Goal: Navigation & Orientation: Find specific page/section

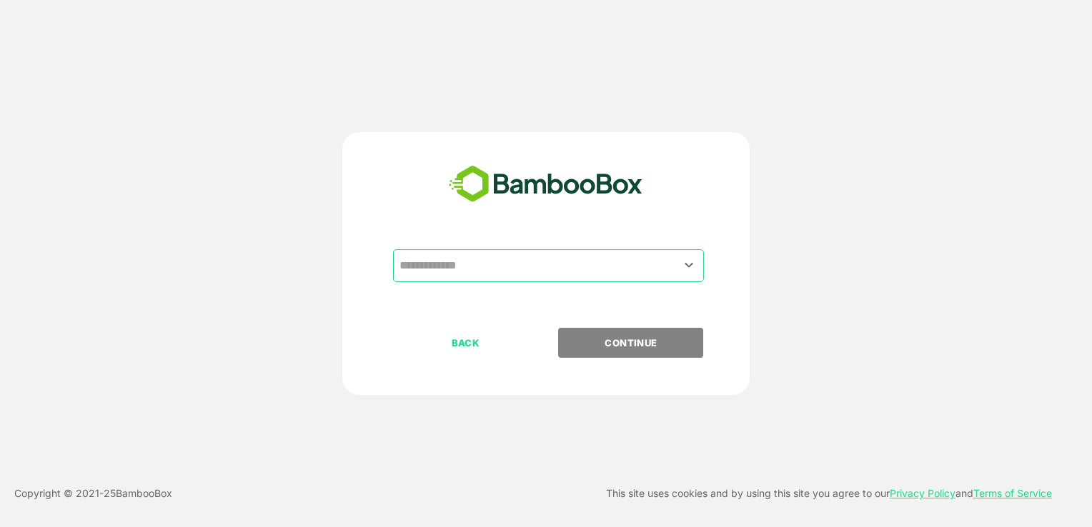
click at [468, 270] on input "text" at bounding box center [548, 265] width 305 height 27
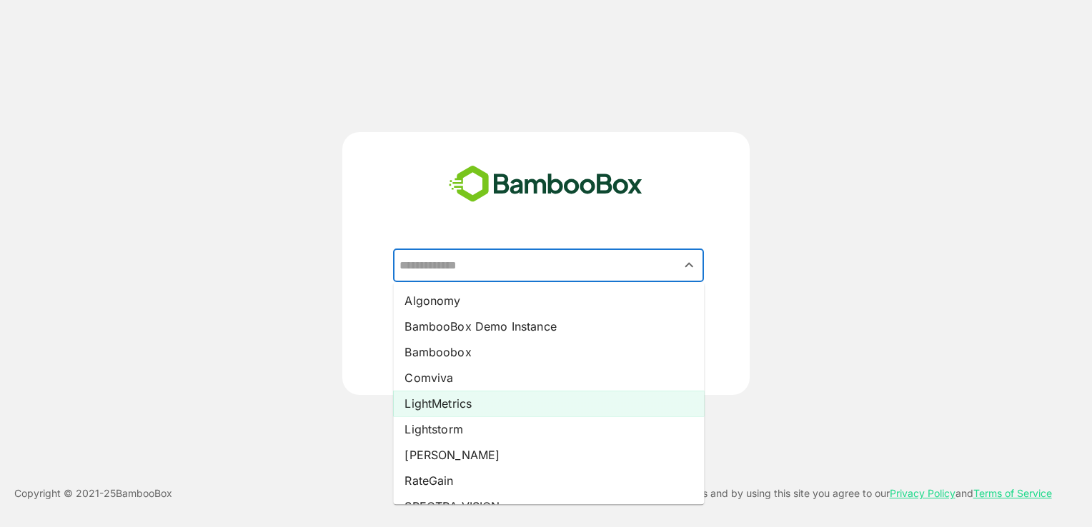
scroll to position [97, 0]
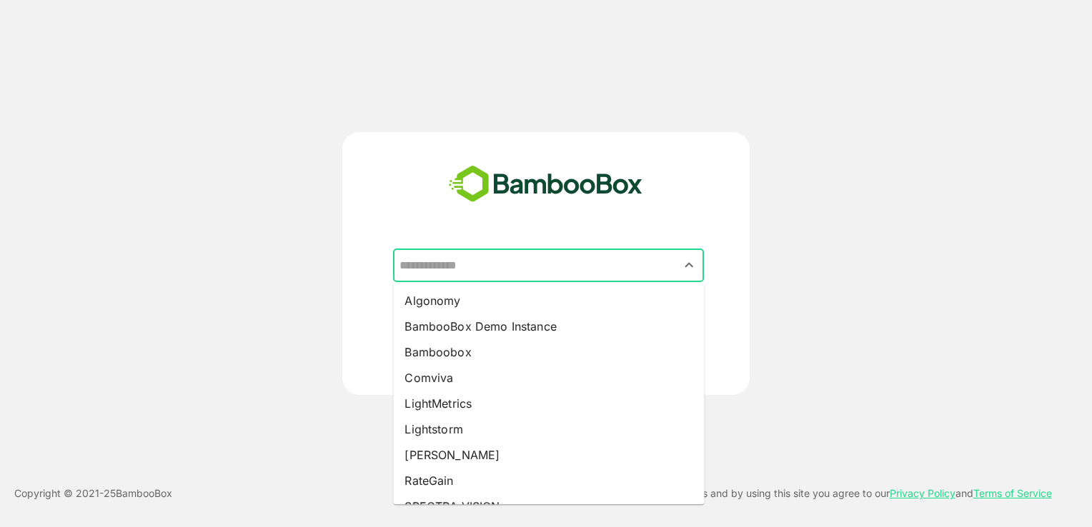
click at [484, 264] on input "text" at bounding box center [548, 265] width 305 height 27
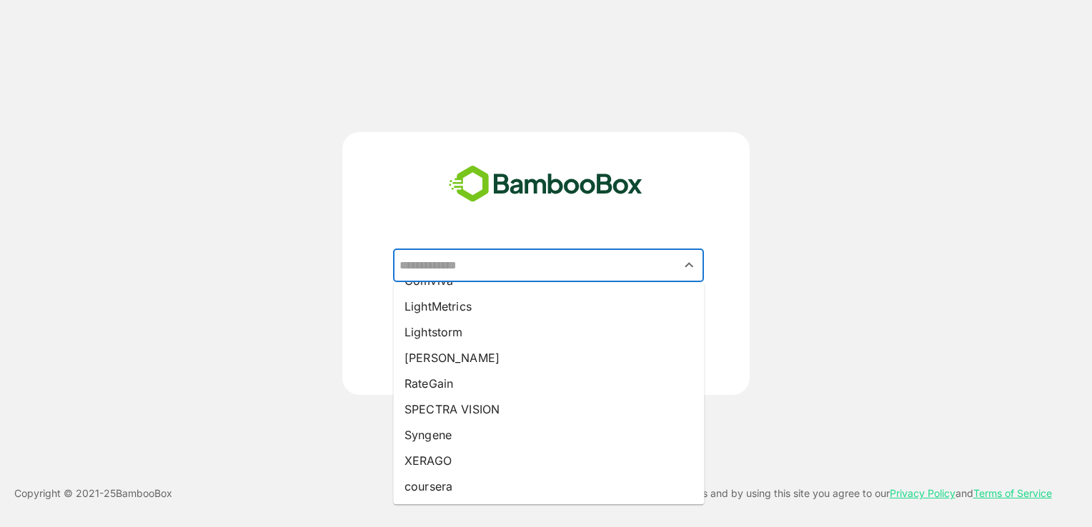
click at [562, 92] on div "​ Algonomy BambooBox Demo Instance Bamboobox Comviva LightMetrics Lightstorm Pa…" at bounding box center [546, 263] width 1092 height 527
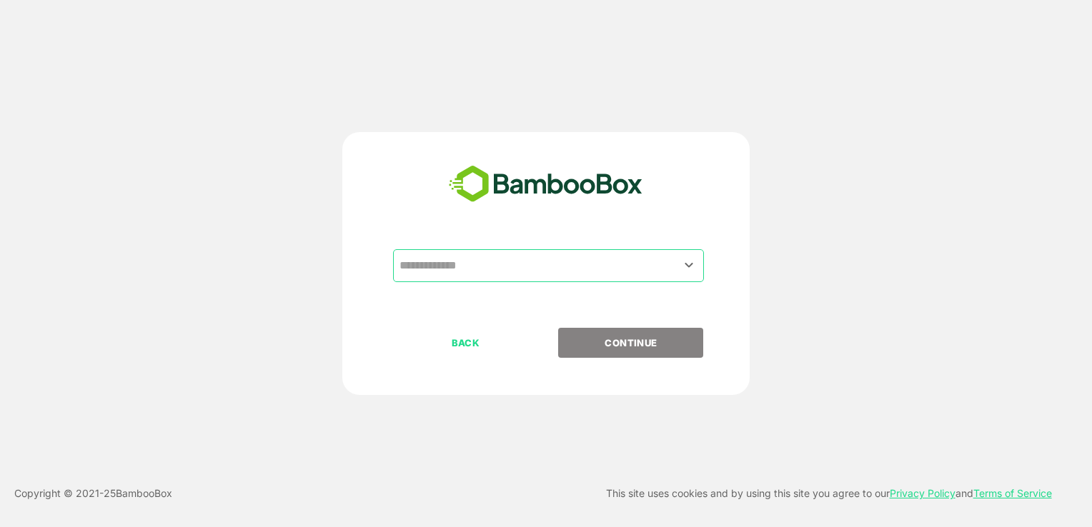
click at [484, 258] on input "text" at bounding box center [548, 265] width 305 height 27
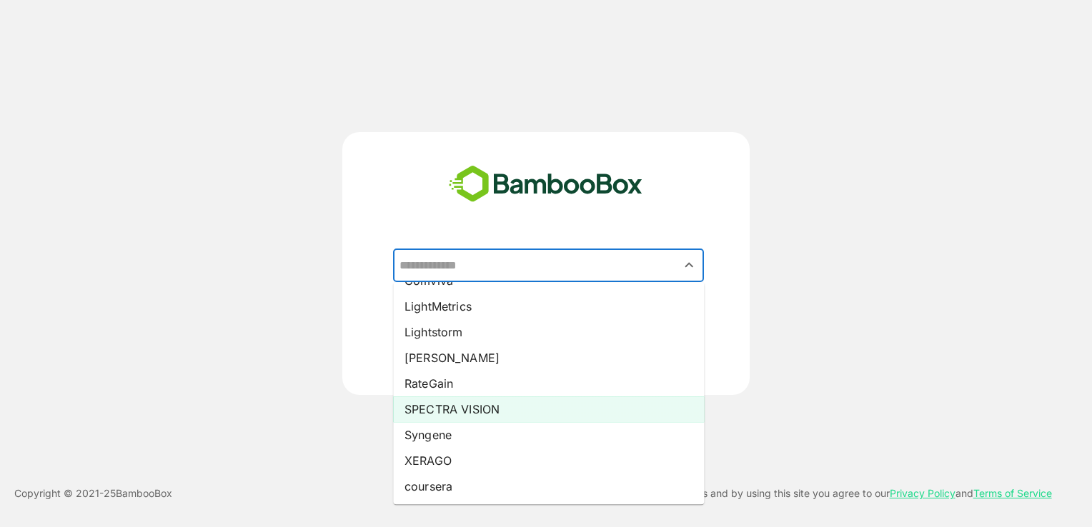
click at [480, 407] on li "SPECTRA VISION" at bounding box center [548, 410] width 311 height 26
type input "**********"
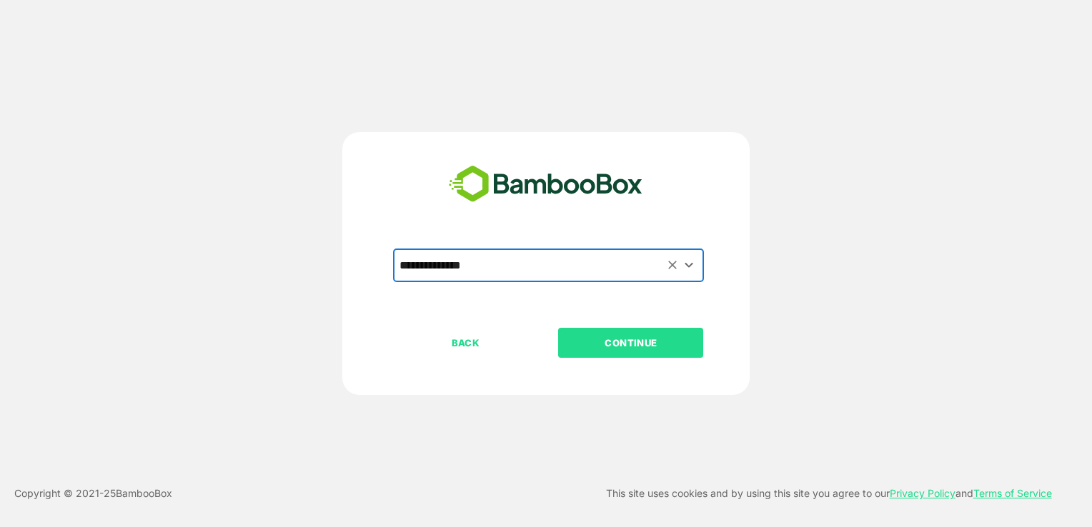
click at [634, 334] on button "CONTINUE" at bounding box center [630, 343] width 145 height 30
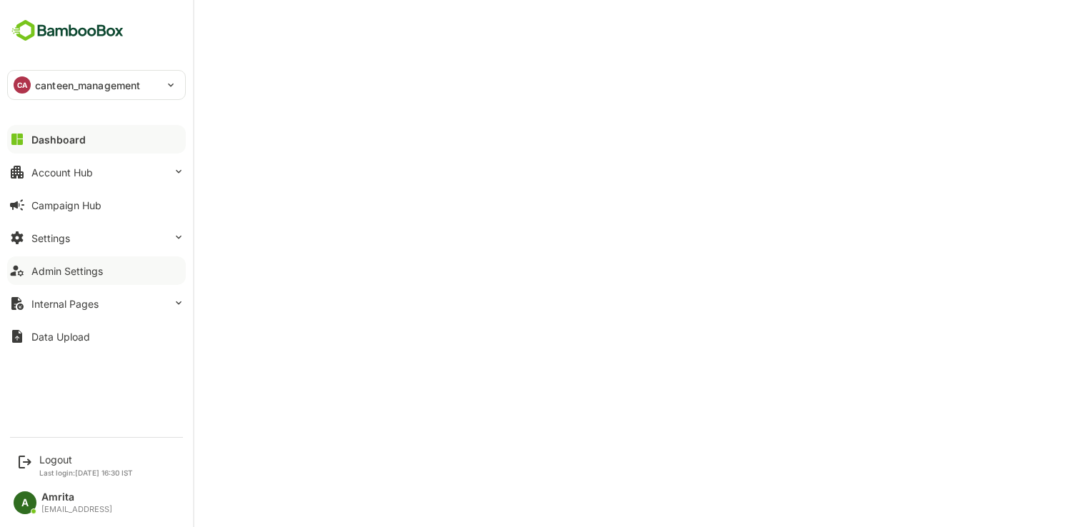
click at [58, 273] on div "Admin Settings" at bounding box center [66, 271] width 71 height 12
click at [56, 171] on div "Account Hub" at bounding box center [61, 172] width 61 height 12
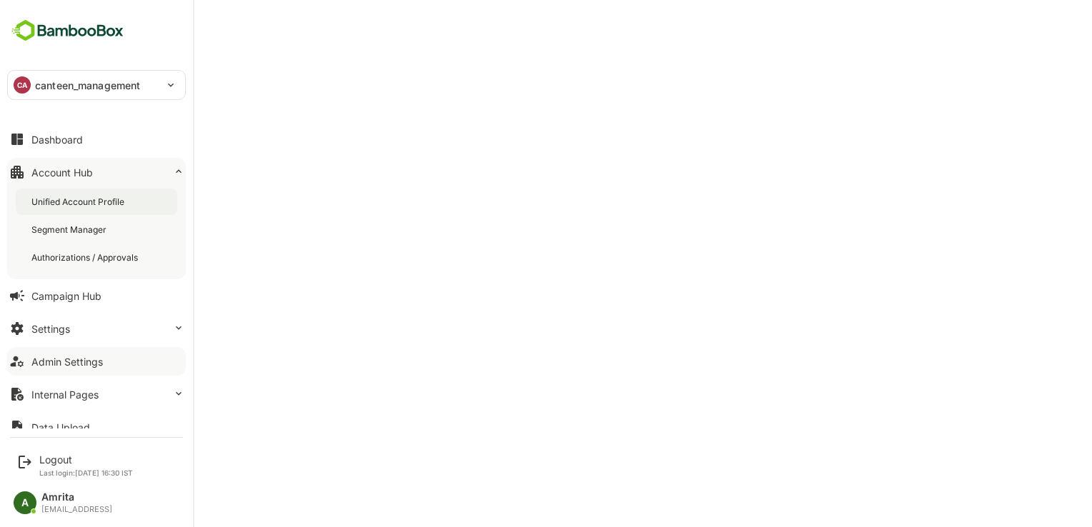
click at [71, 201] on div "Unified Account Profile" at bounding box center [79, 202] width 96 height 12
click at [54, 456] on div "Logout" at bounding box center [86, 460] width 94 height 12
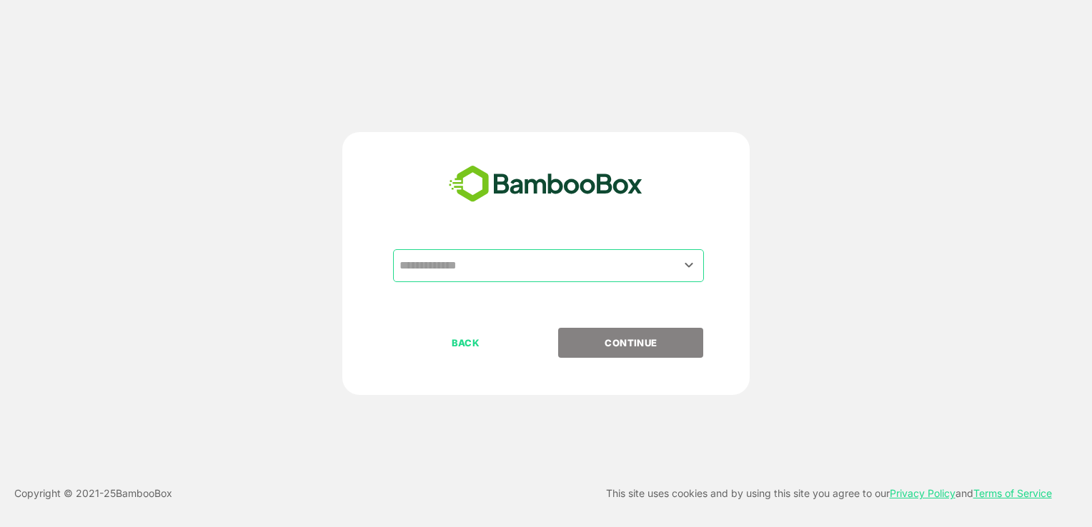
click at [516, 272] on input "text" at bounding box center [548, 265] width 305 height 27
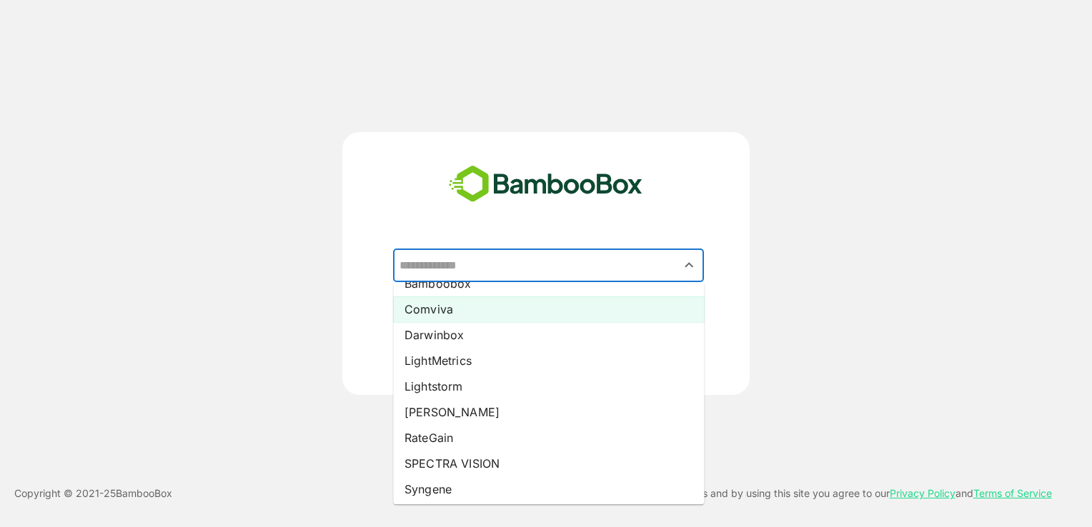
scroll to position [70, 0]
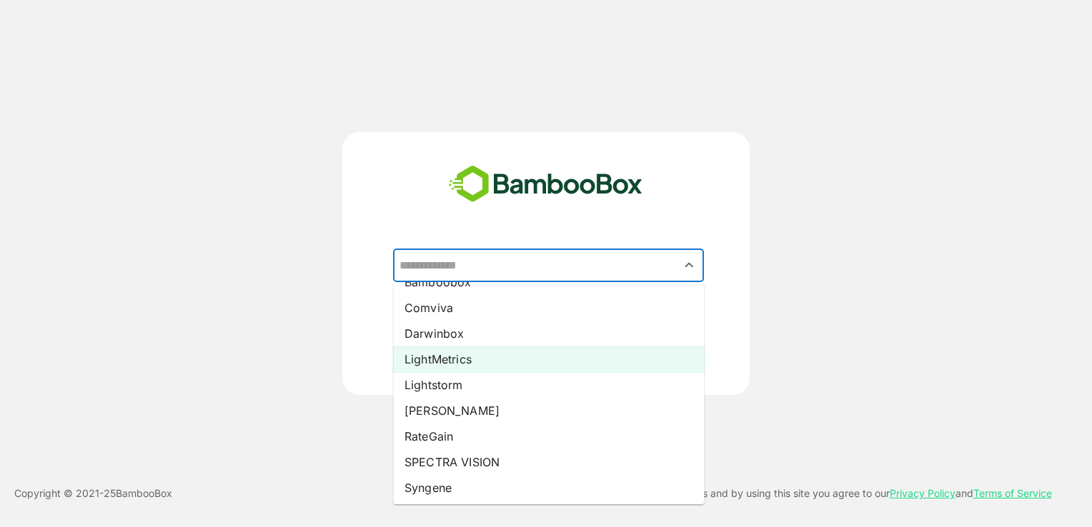
click at [472, 363] on li "LightMetrics" at bounding box center [548, 360] width 311 height 26
type input "**********"
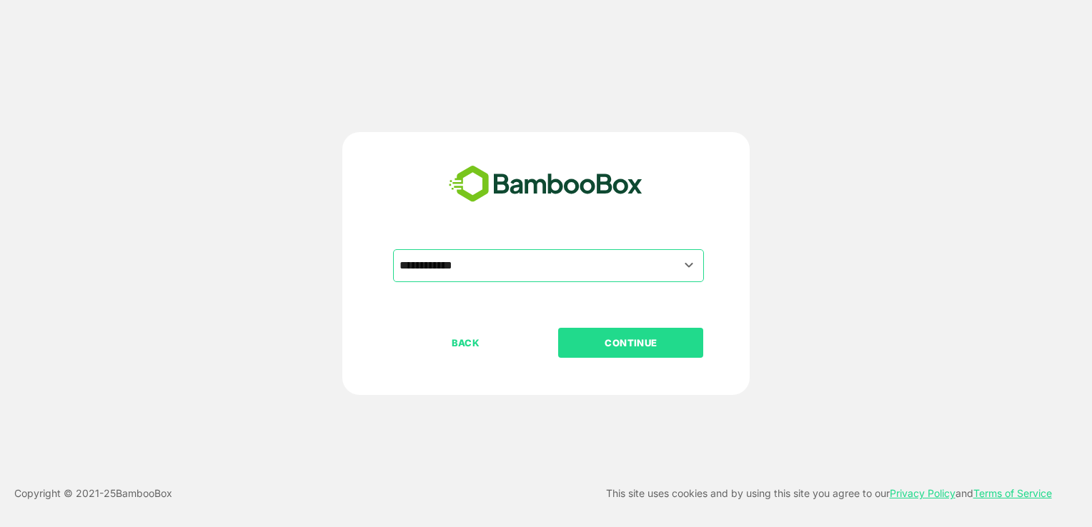
click at [577, 338] on p "CONTINUE" at bounding box center [630, 343] width 143 height 16
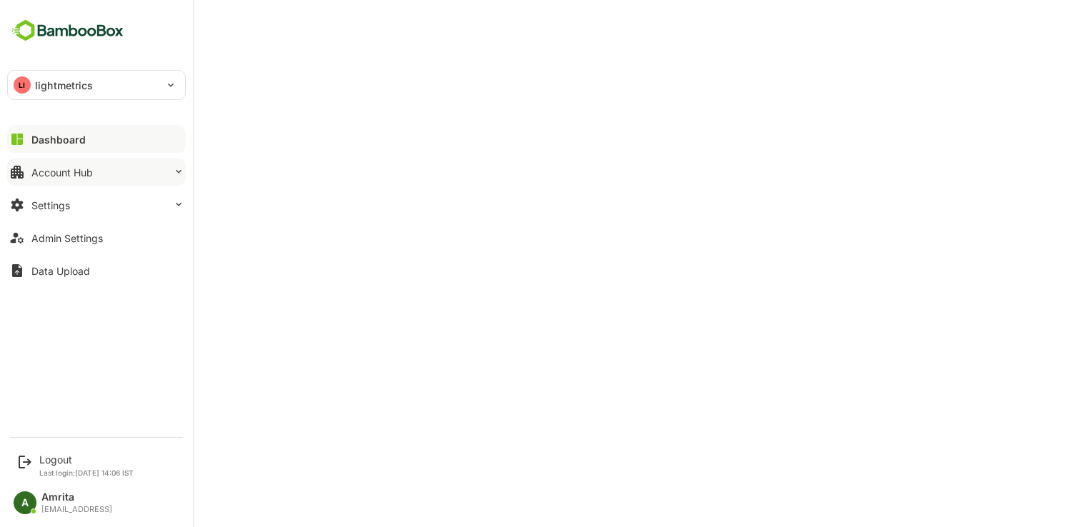
click at [49, 167] on div "Account Hub" at bounding box center [61, 172] width 61 height 12
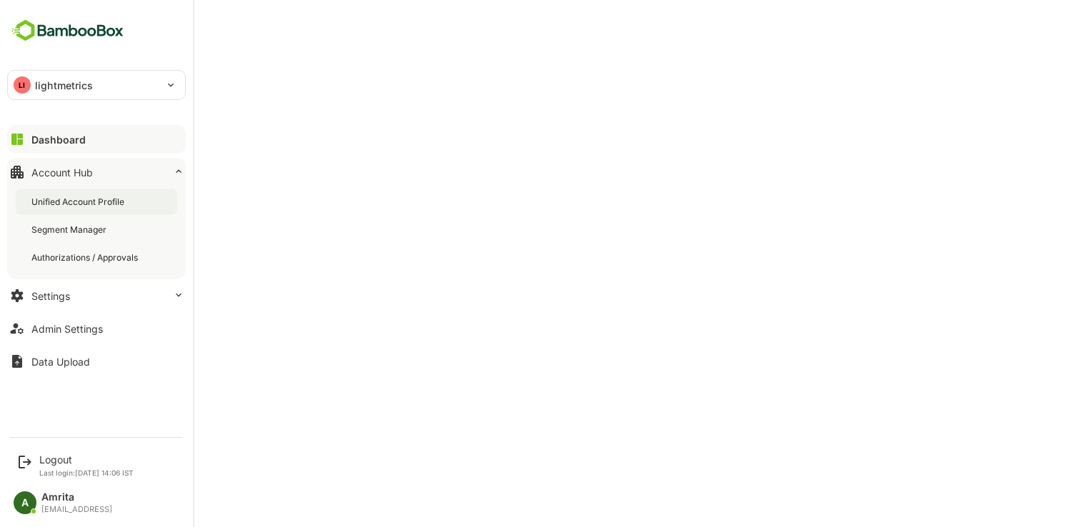
click at [64, 199] on div "Unified Account Profile" at bounding box center [79, 202] width 96 height 12
click at [84, 330] on div "Admin Settings" at bounding box center [66, 329] width 71 height 12
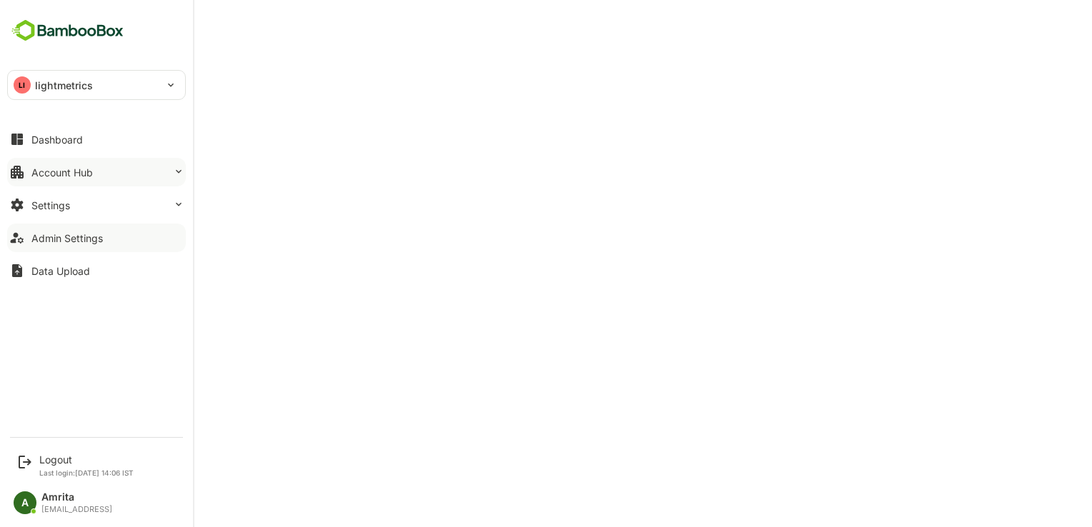
click at [38, 171] on div "Account Hub" at bounding box center [61, 172] width 61 height 12
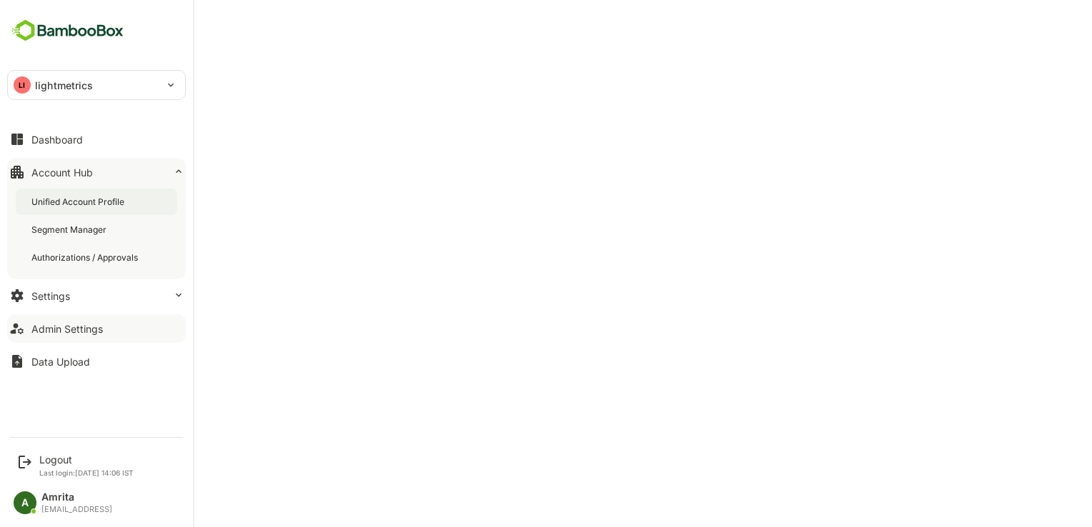
click at [120, 201] on div "Unified Account Profile" at bounding box center [79, 202] width 96 height 12
click at [63, 299] on div "Settings" at bounding box center [50, 296] width 39 height 12
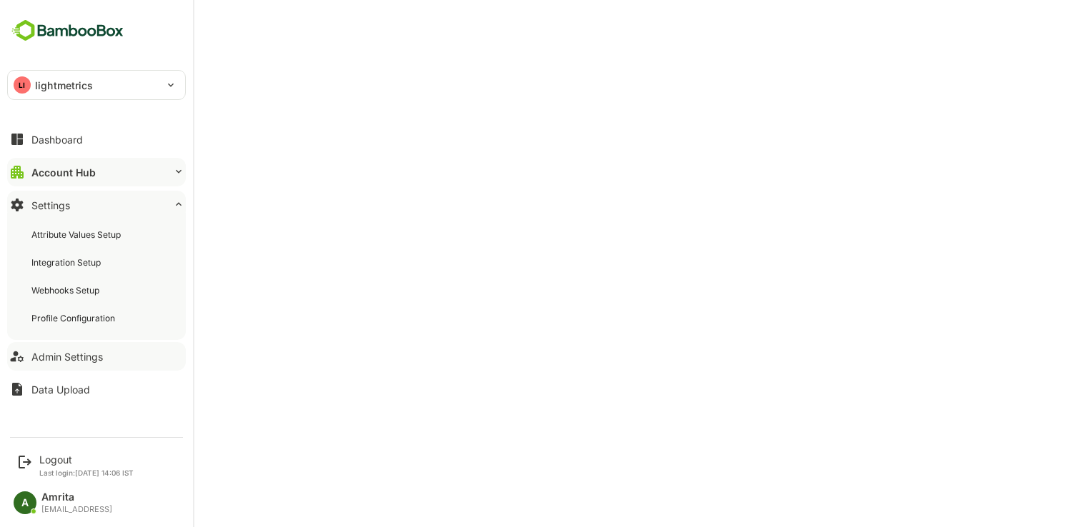
click at [74, 354] on div "Admin Settings" at bounding box center [66, 357] width 71 height 12
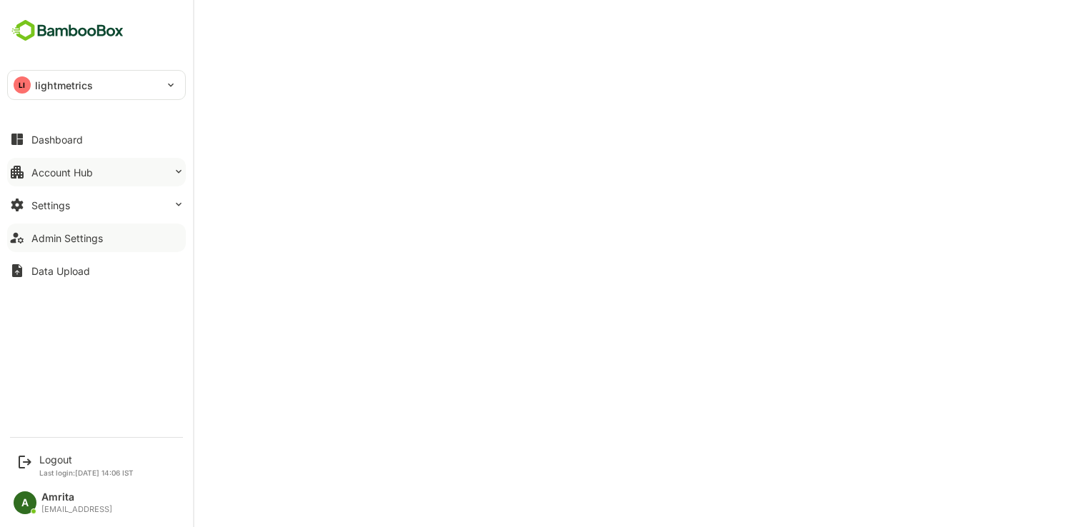
click at [34, 170] on div "Account Hub" at bounding box center [61, 172] width 61 height 12
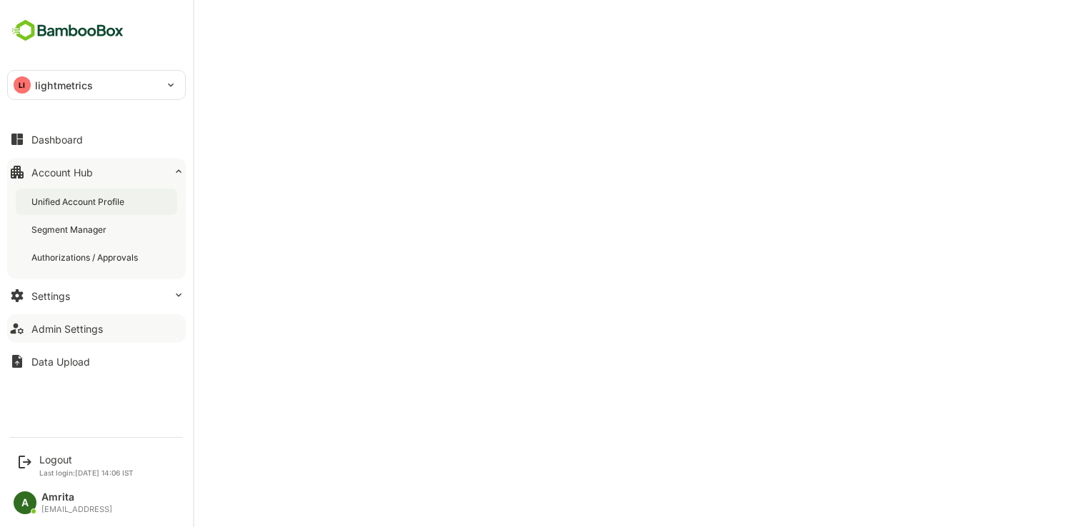
click at [103, 202] on div "Unified Account Profile" at bounding box center [79, 202] width 96 height 12
click at [84, 336] on button "Admin Settings" at bounding box center [96, 328] width 179 height 29
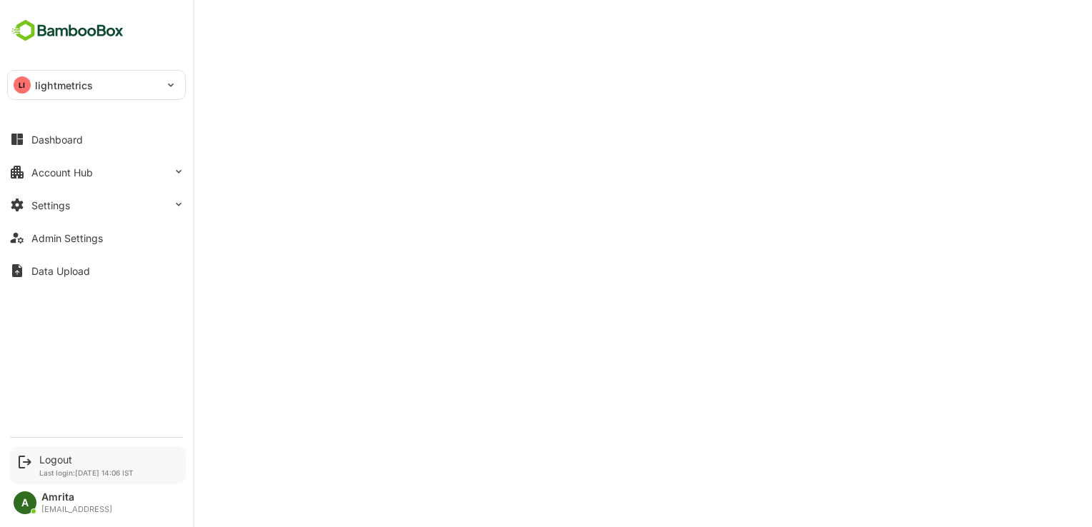
click at [29, 457] on icon at bounding box center [24, 462] width 17 height 17
click at [79, 462] on div "Logout" at bounding box center [86, 460] width 94 height 12
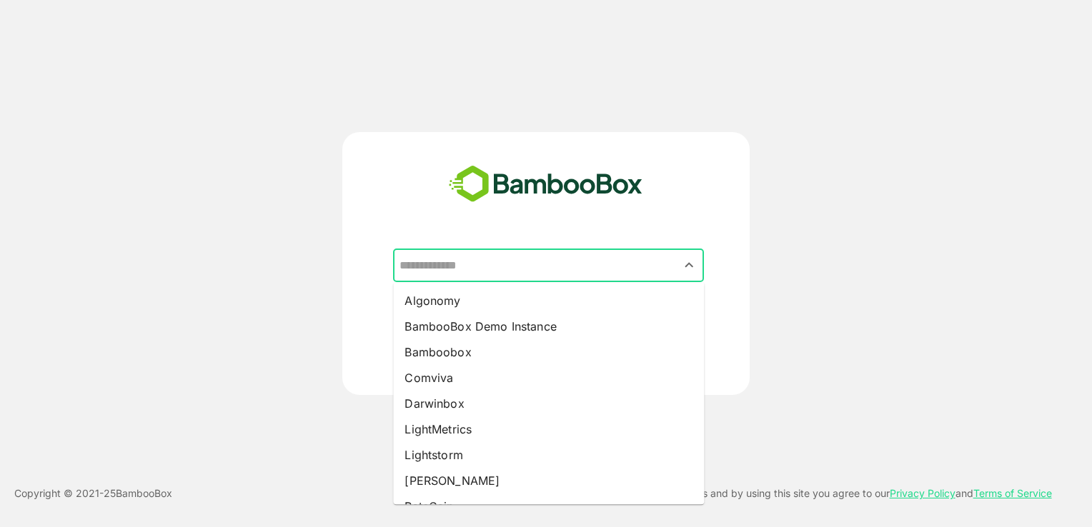
click at [474, 271] on input "text" at bounding box center [548, 265] width 305 height 27
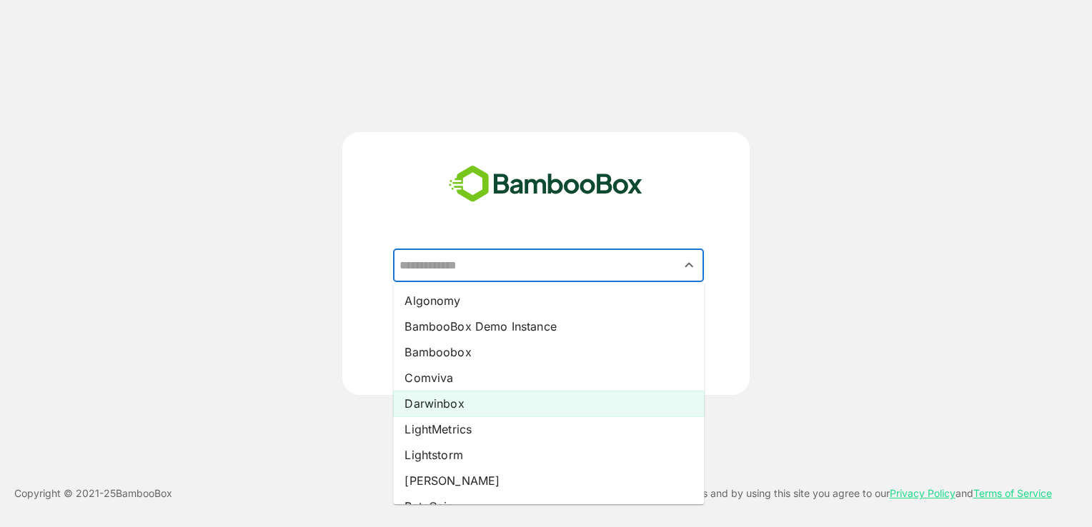
click at [447, 406] on li "Darwinbox" at bounding box center [548, 404] width 311 height 26
type input "*********"
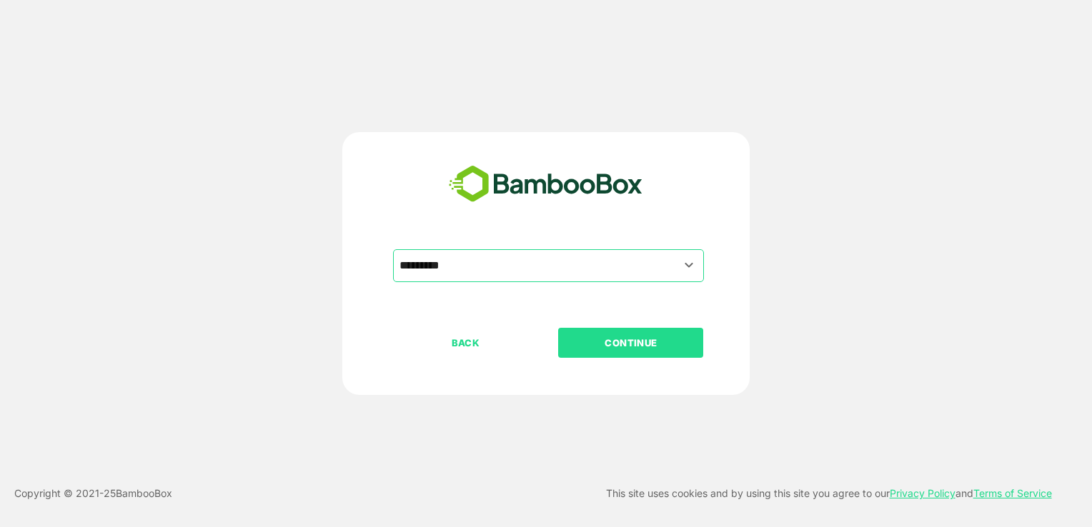
click at [617, 332] on button "CONTINUE" at bounding box center [630, 343] width 145 height 30
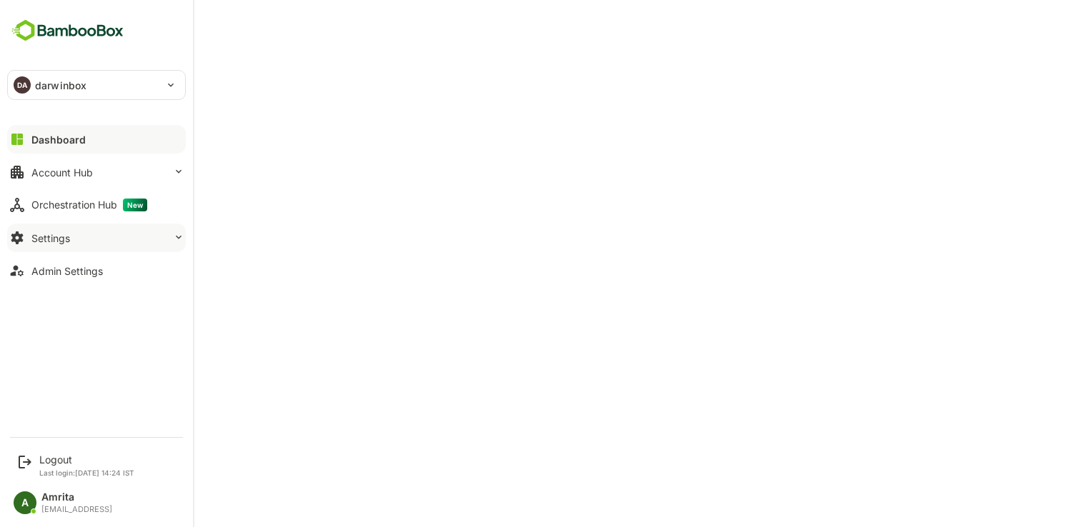
click at [24, 236] on icon at bounding box center [17, 237] width 17 height 17
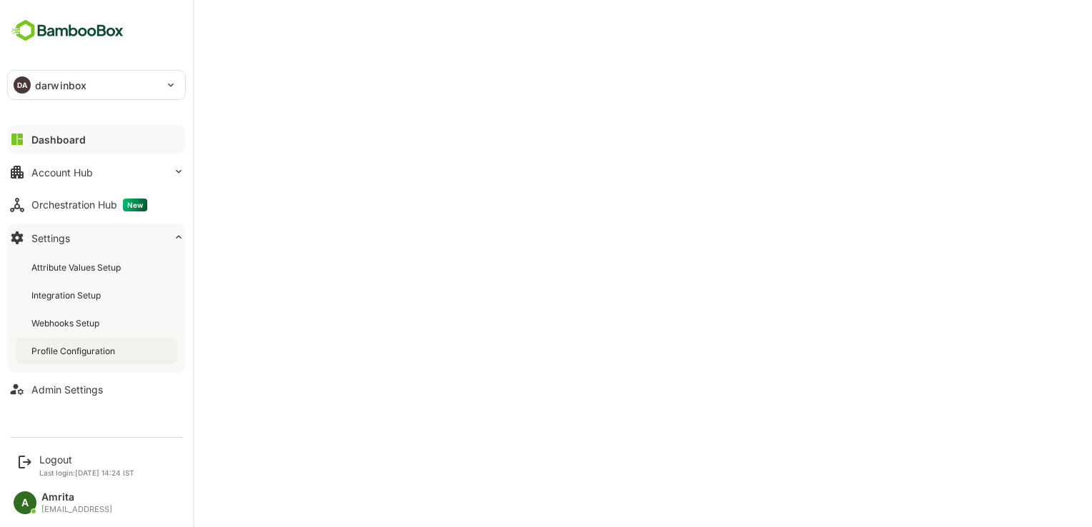
click at [71, 348] on div "Profile Configuration" at bounding box center [74, 351] width 86 height 12
click at [59, 168] on div "Account Hub" at bounding box center [61, 172] width 61 height 12
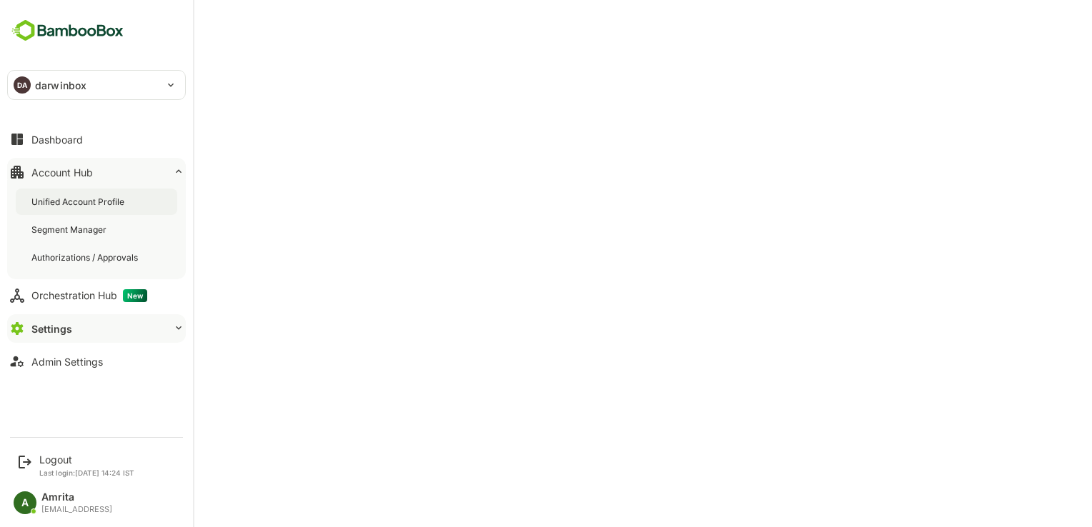
click at [71, 206] on div "Unified Account Profile" at bounding box center [79, 202] width 96 height 12
click at [81, 330] on button "Settings" at bounding box center [96, 328] width 179 height 29
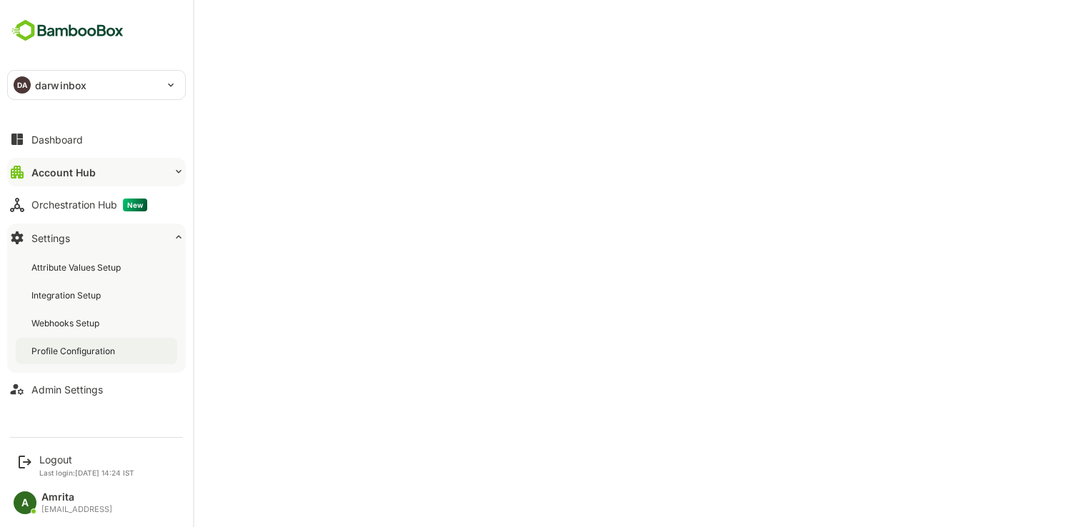
click at [84, 339] on div "Profile Configuration" at bounding box center [96, 351] width 161 height 26
click at [69, 171] on div "Account Hub" at bounding box center [61, 172] width 61 height 12
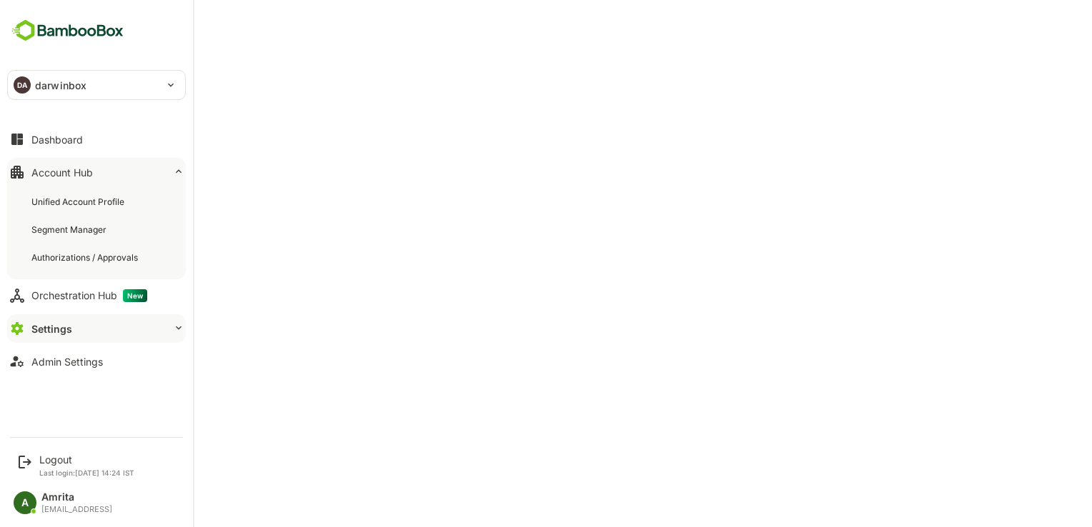
click at [69, 171] on div "Account Hub" at bounding box center [61, 172] width 61 height 12
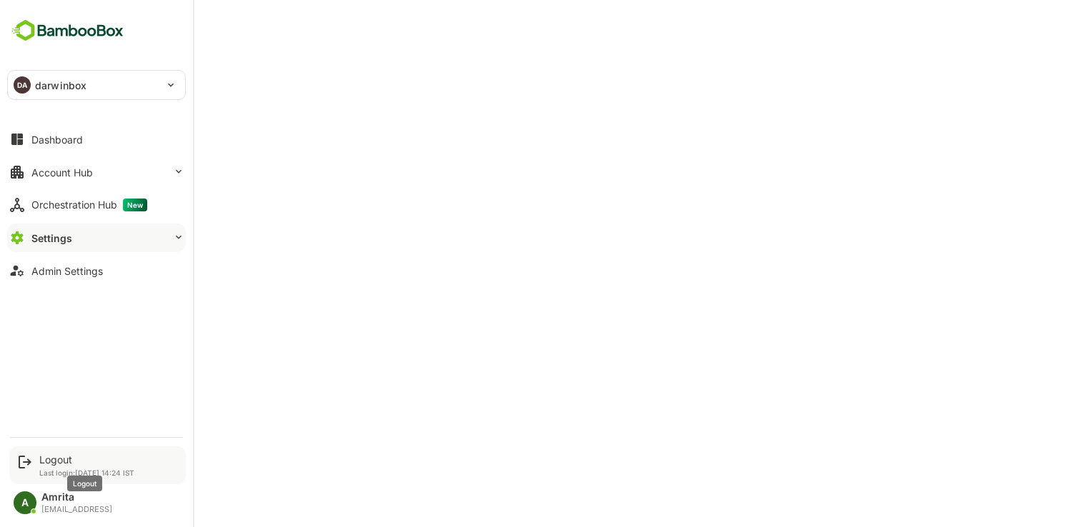
click at [51, 459] on div "Logout" at bounding box center [86, 460] width 95 height 12
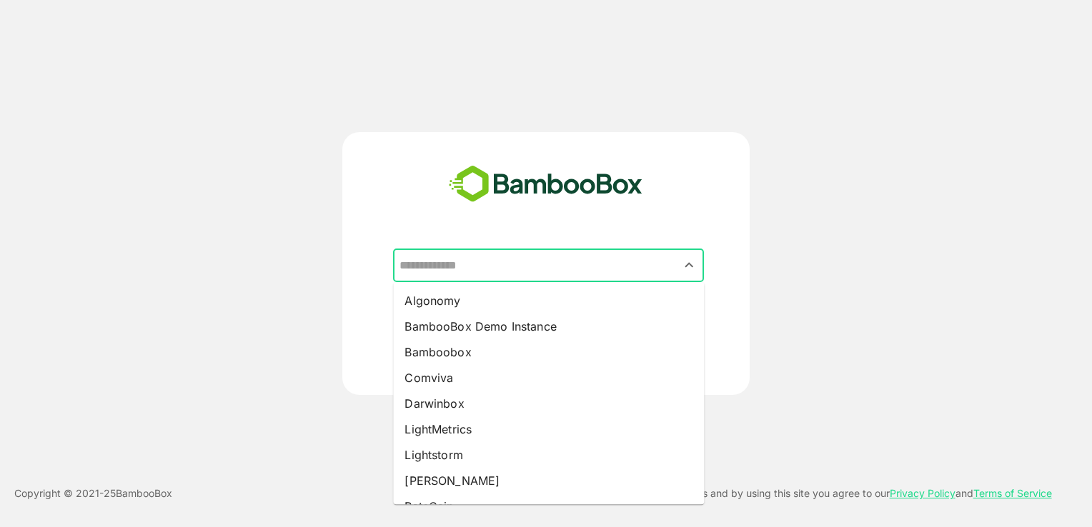
click at [617, 254] on input "text" at bounding box center [548, 265] width 305 height 27
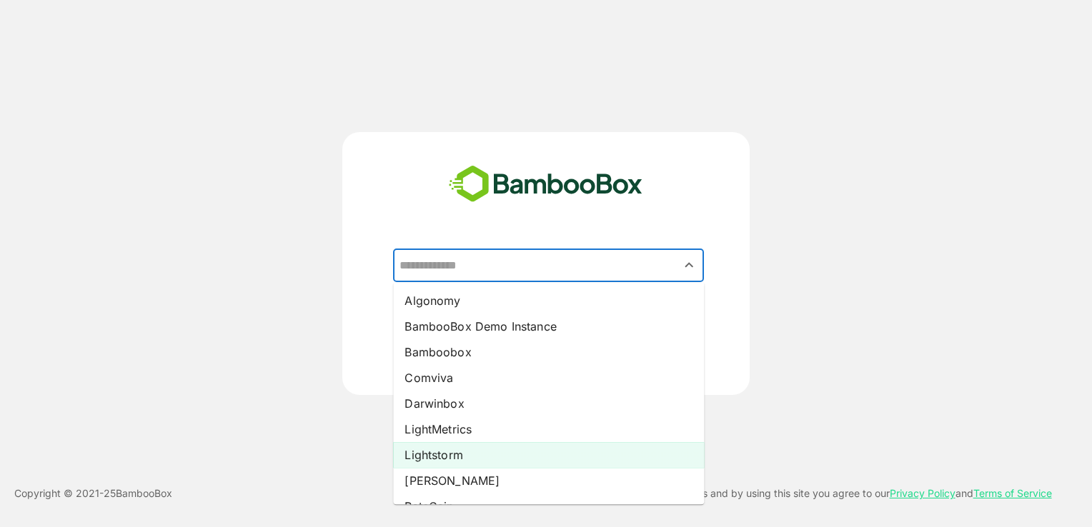
scroll to position [9, 0]
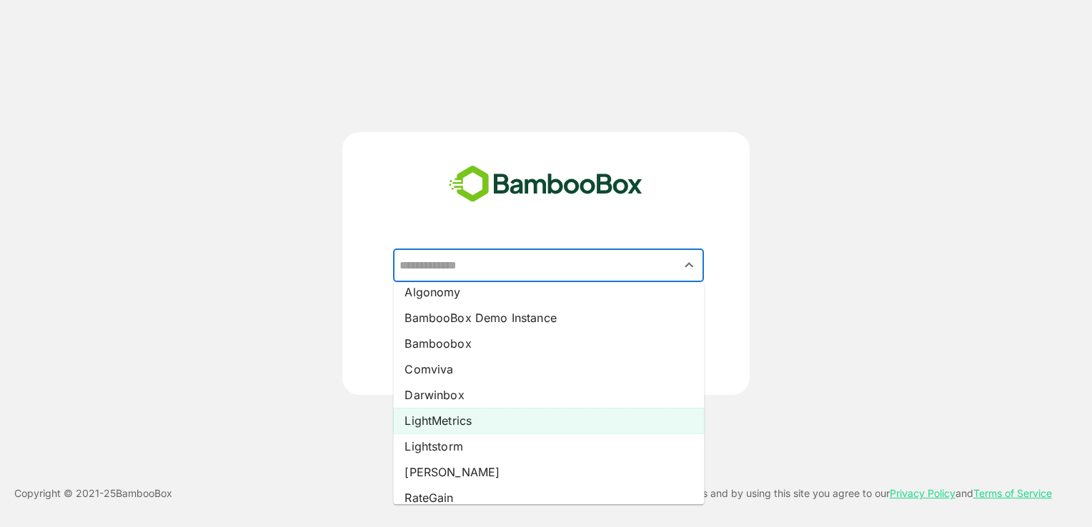
click at [523, 424] on li "LightMetrics" at bounding box center [548, 421] width 311 height 26
type input "**********"
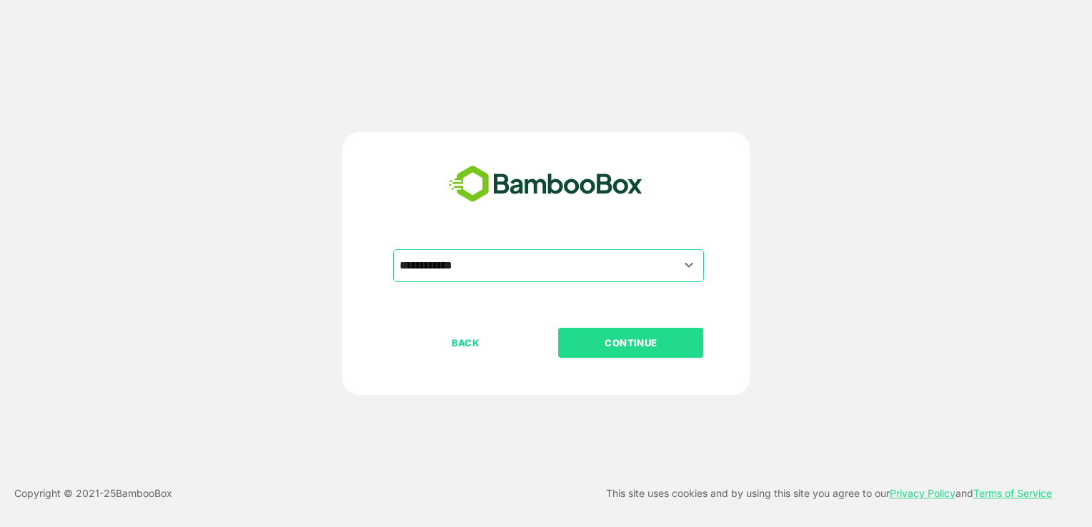
click at [637, 342] on p "CONTINUE" at bounding box center [630, 343] width 143 height 16
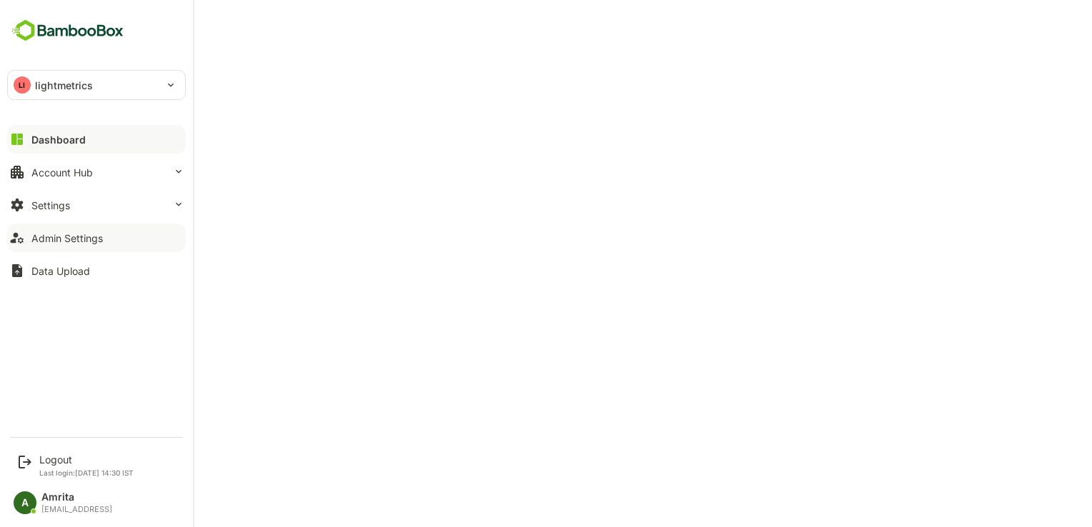
click at [43, 242] on div "Admin Settings" at bounding box center [66, 238] width 71 height 12
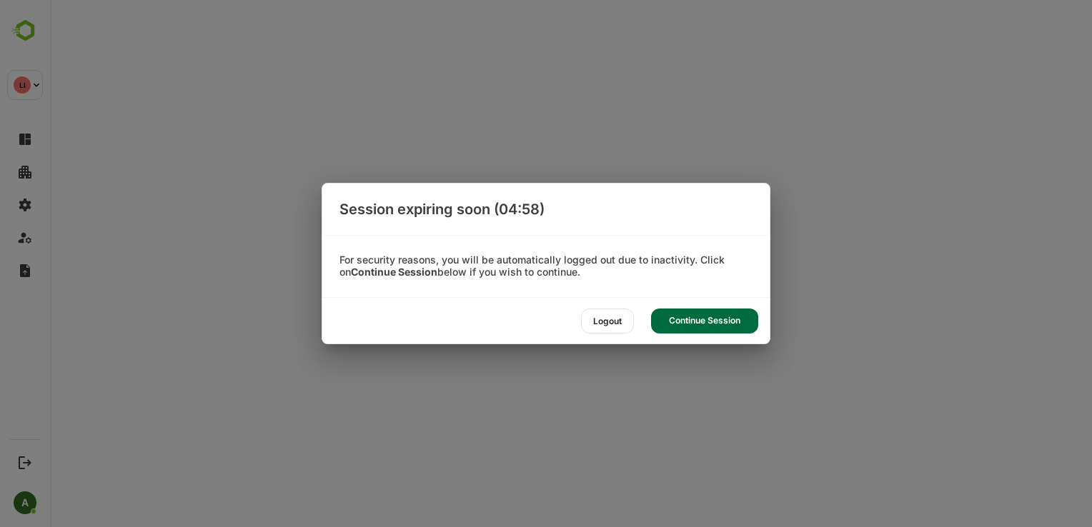
click at [689, 322] on div "Continue Session" at bounding box center [704, 321] width 107 height 25
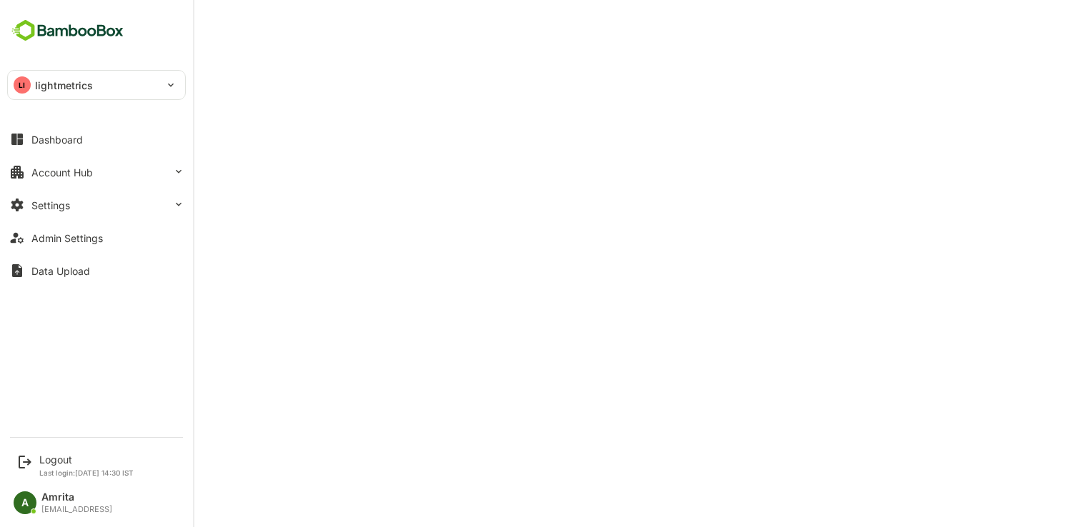
click at [54, 187] on div "Dashboard Account Hub Settings Admin Settings Data Upload" at bounding box center [96, 205] width 193 height 164
click at [46, 171] on div "Account Hub" at bounding box center [61, 172] width 61 height 12
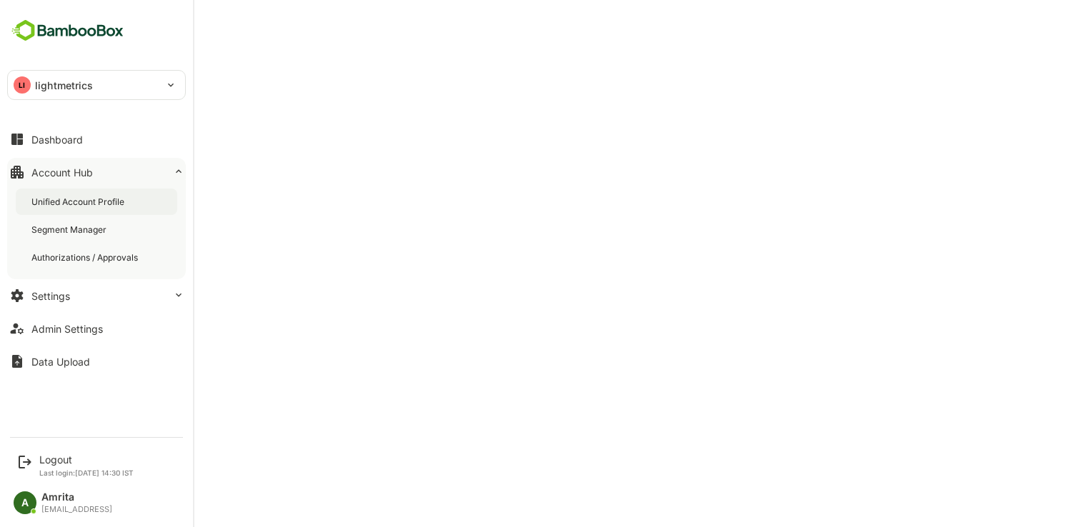
click at [76, 206] on div "Unified Account Profile" at bounding box center [79, 202] width 96 height 12
click at [34, 143] on div "Dashboard" at bounding box center [56, 140] width 51 height 12
